Goal: Information Seeking & Learning: Learn about a topic

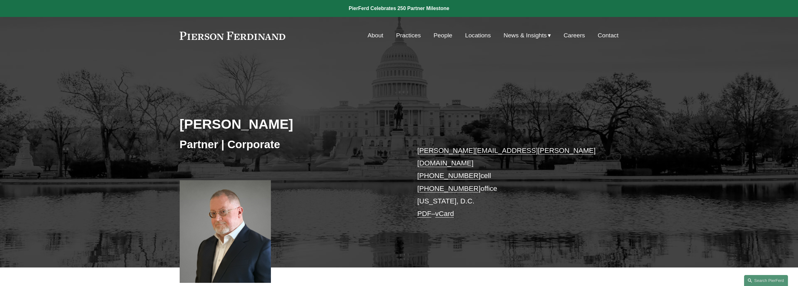
click at [439, 35] on link "People" at bounding box center [443, 35] width 19 height 12
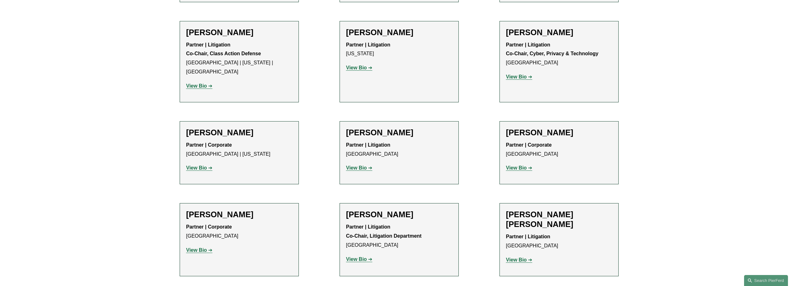
scroll to position [5391, 0]
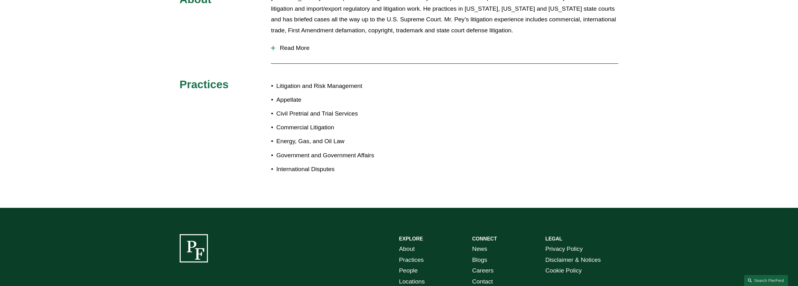
scroll to position [219, 0]
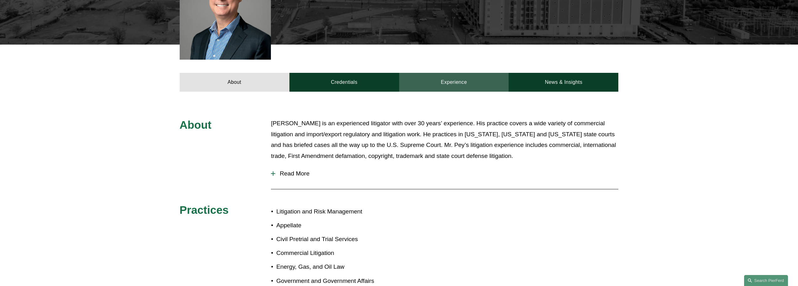
click at [465, 73] on link "Experience" at bounding box center [454, 82] width 110 height 19
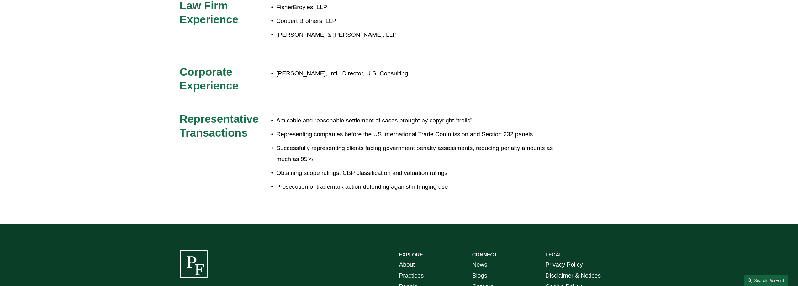
scroll to position [251, 0]
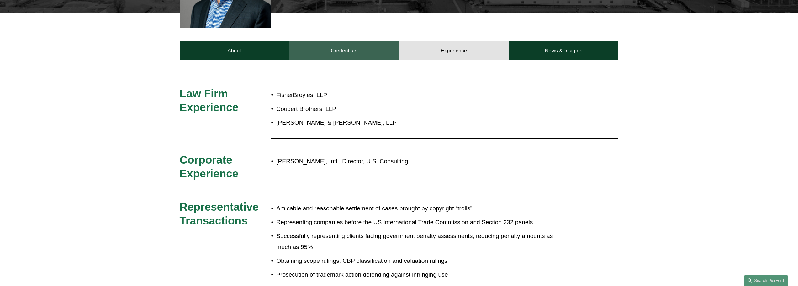
click at [368, 44] on link "Credentials" at bounding box center [344, 50] width 110 height 19
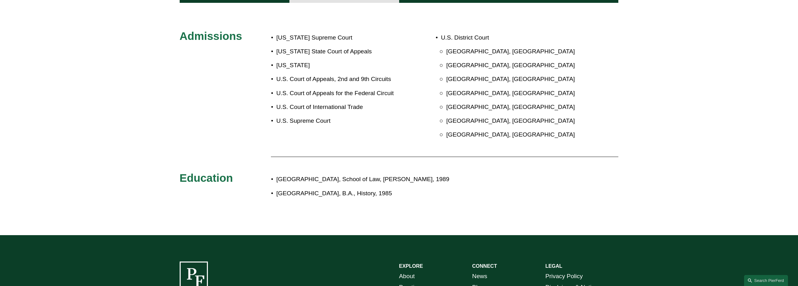
scroll to position [219, 0]
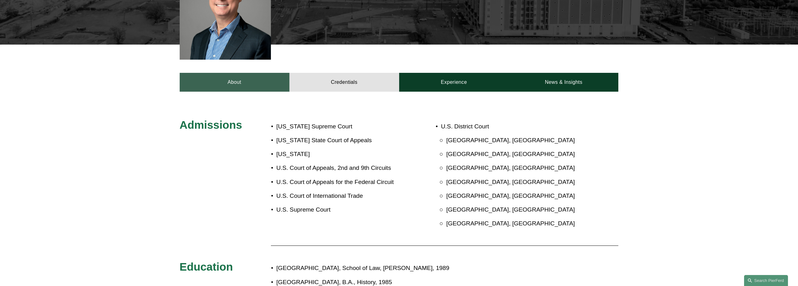
click at [247, 73] on link "About" at bounding box center [235, 82] width 110 height 19
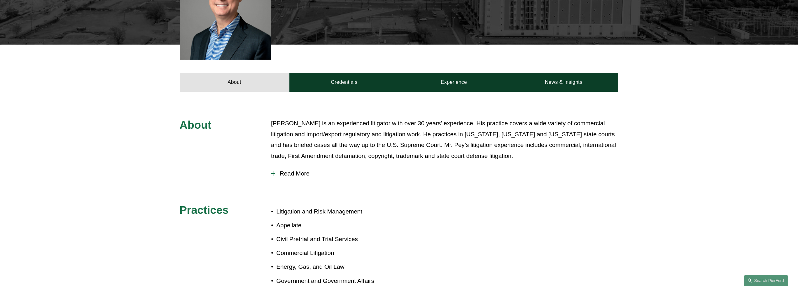
click at [296, 170] on span "Read More" at bounding box center [446, 173] width 343 height 7
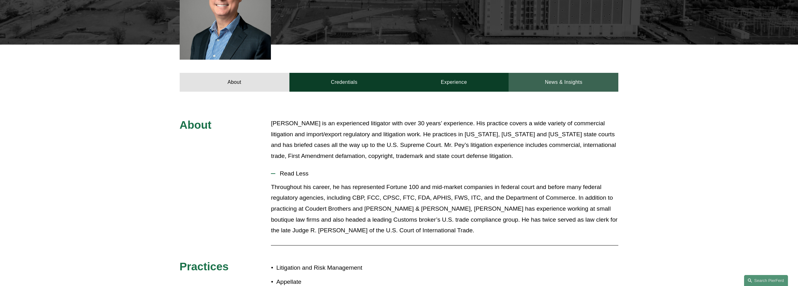
click at [567, 76] on link "News & Insights" at bounding box center [563, 82] width 110 height 19
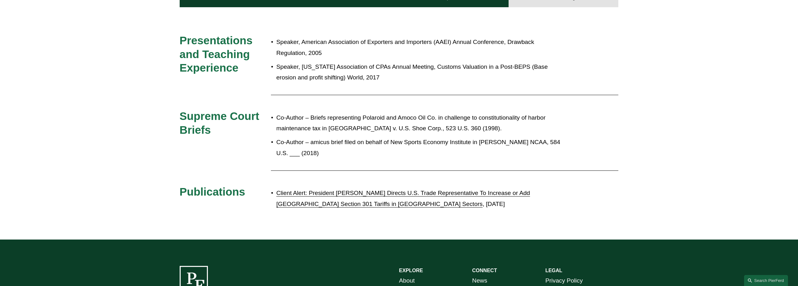
scroll to position [313, 0]
